Goal: Find specific page/section: Find specific page/section

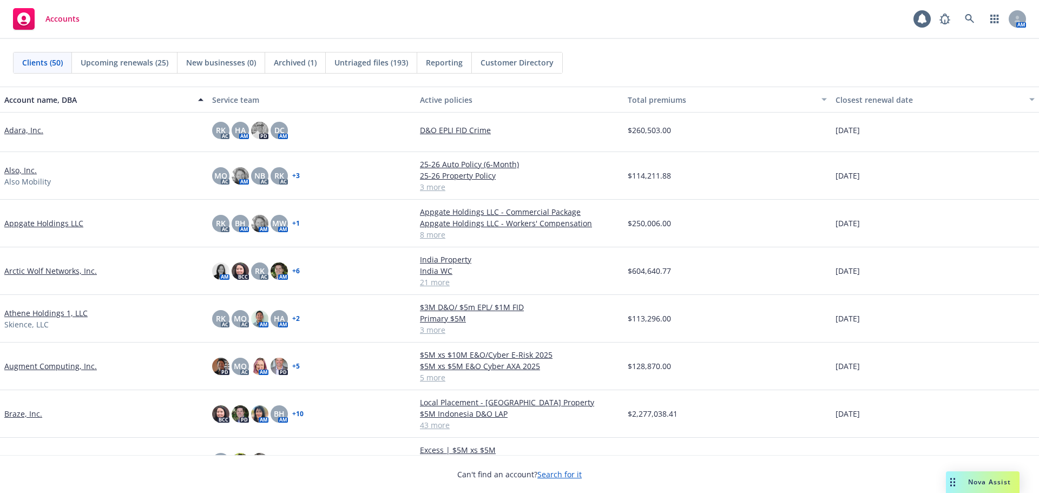
scroll to position [54, 0]
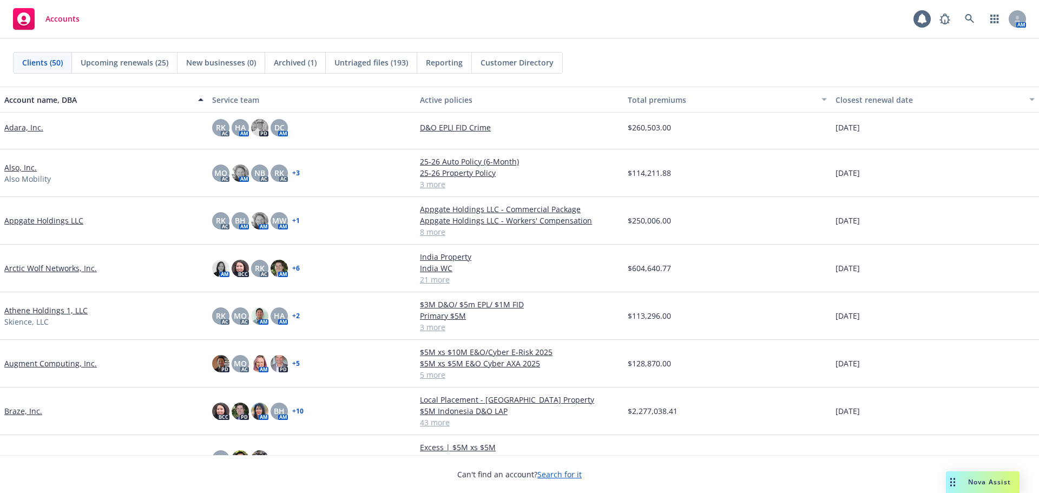
click at [67, 309] on link "Athene Holdings 1, LLC" at bounding box center [45, 310] width 83 height 11
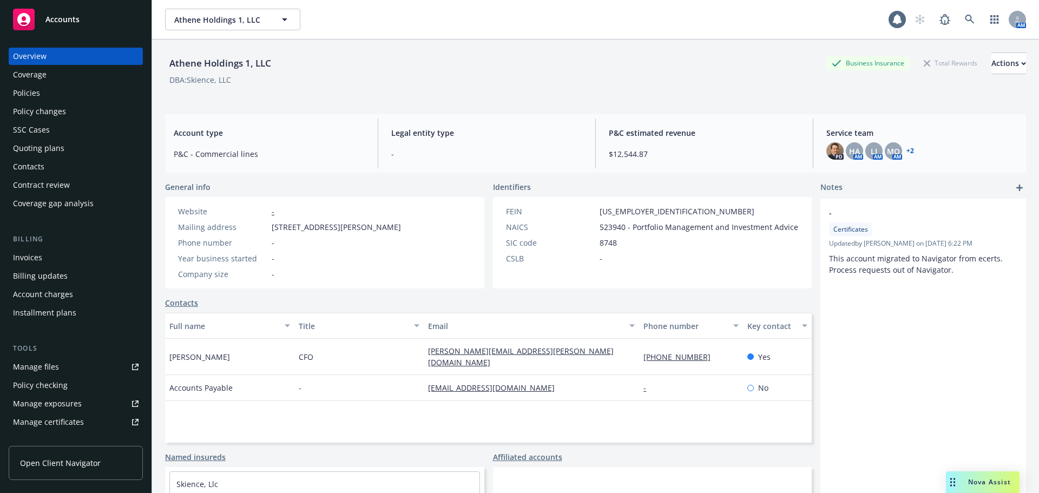
click at [79, 421] on div "Manage certificates" at bounding box center [48, 421] width 71 height 17
click at [70, 19] on span "Accounts" at bounding box center [62, 19] width 34 height 9
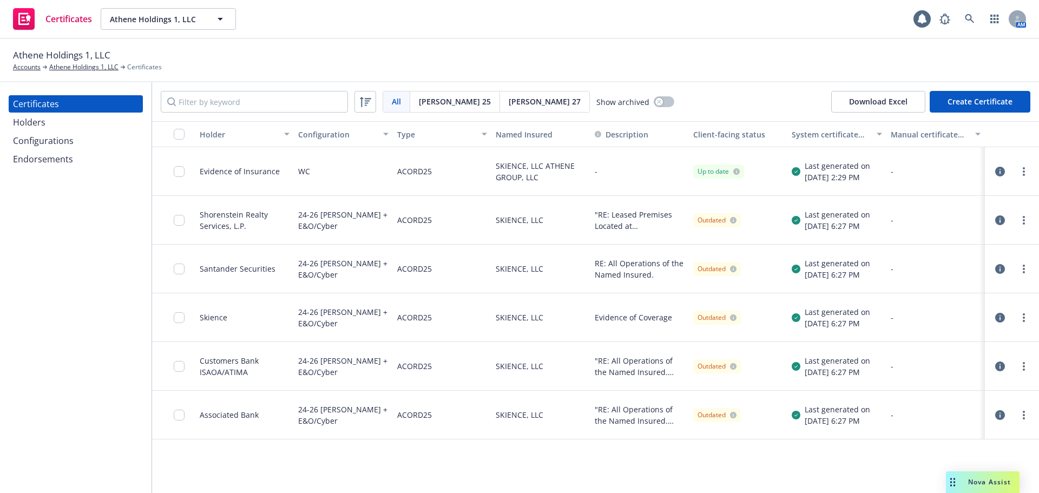
click at [111, 122] on div "Holders" at bounding box center [76, 122] width 126 height 17
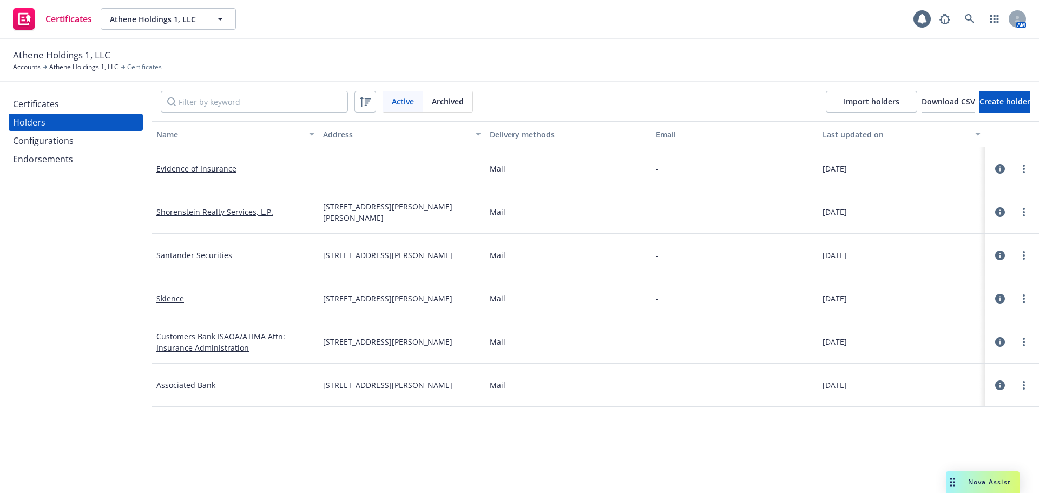
click at [124, 106] on div "Certificates" at bounding box center [76, 103] width 126 height 17
